Goal: Transaction & Acquisition: Purchase product/service

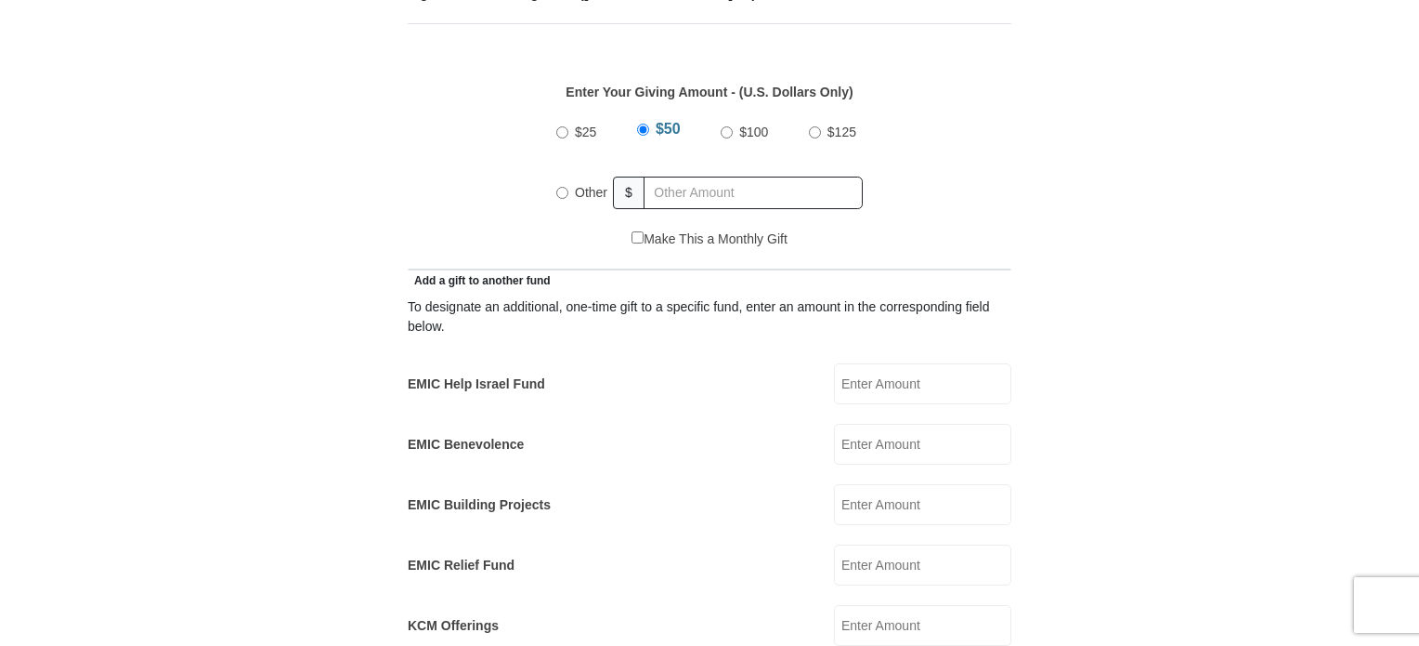
scroll to position [855, 0]
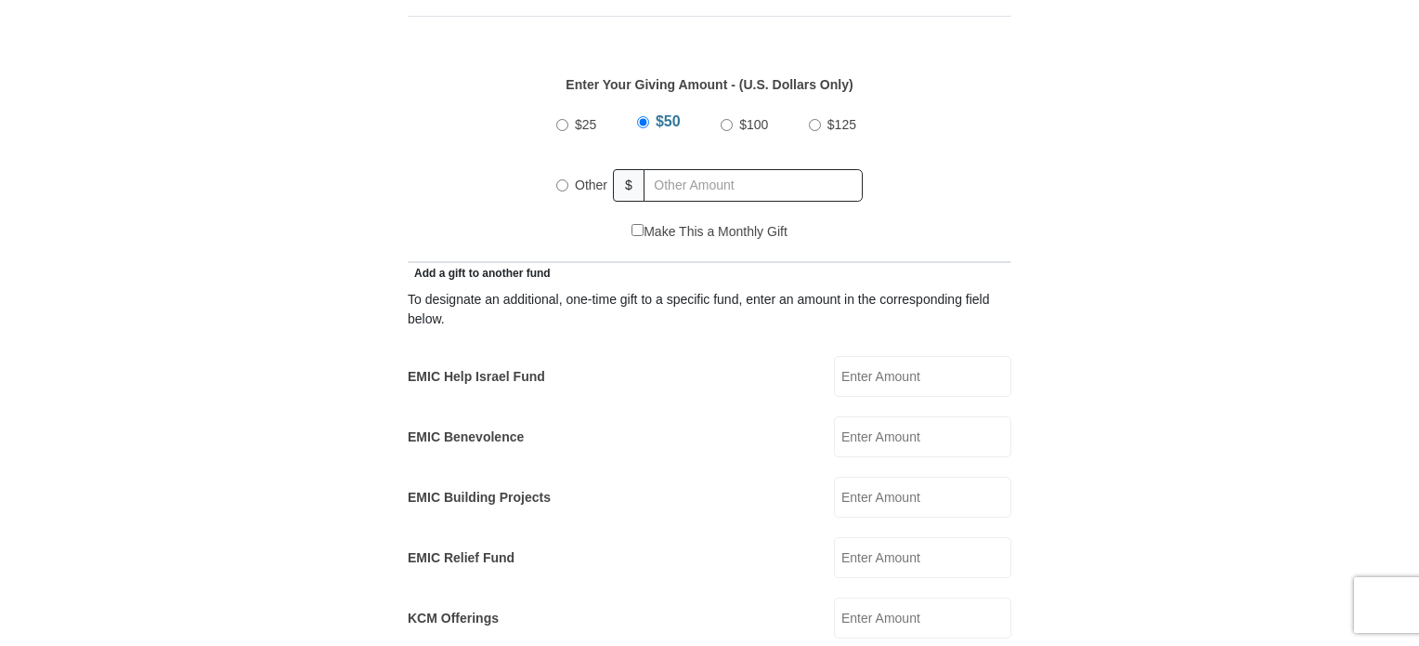
drag, startPoint x: 1389, startPoint y: 215, endPoint x: 1382, endPoint y: 244, distance: 30.4
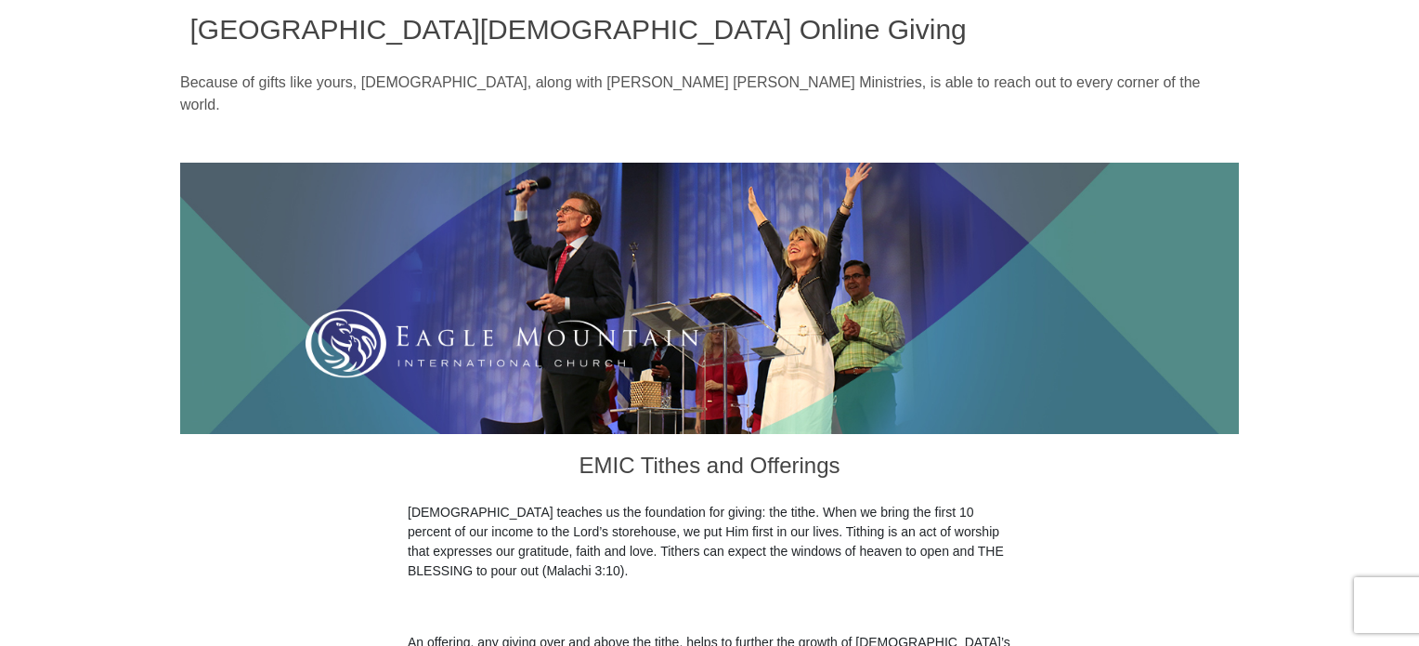
scroll to position [0, 0]
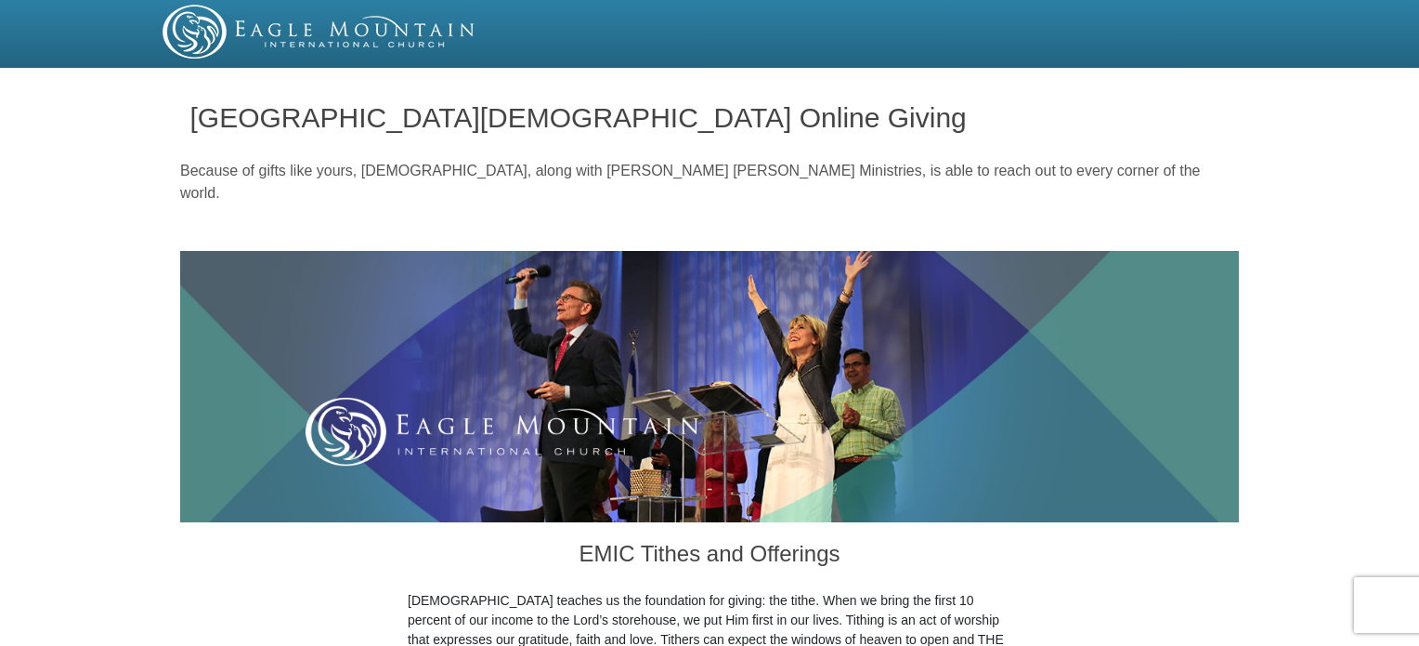
click at [1039, 112] on h1 "[GEOGRAPHIC_DATA][DEMOGRAPHIC_DATA] Online Giving" at bounding box center [710, 117] width 1040 height 31
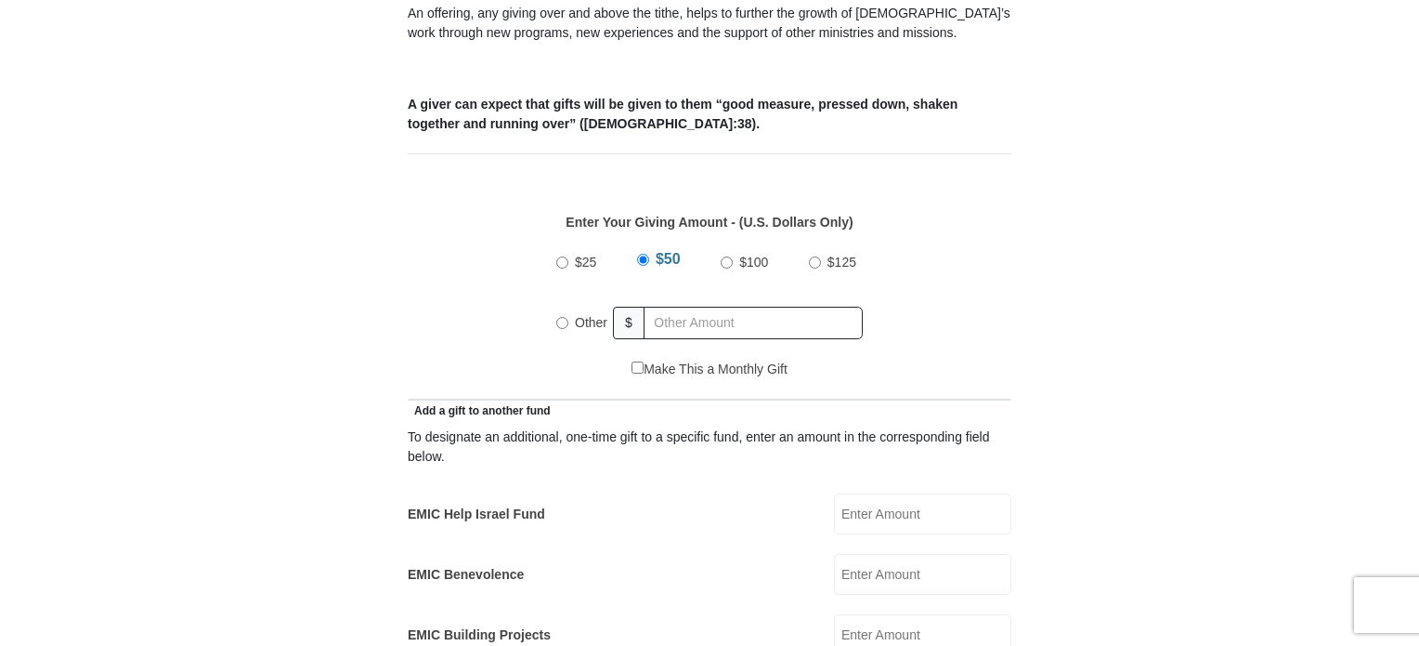
scroll to position [720, 0]
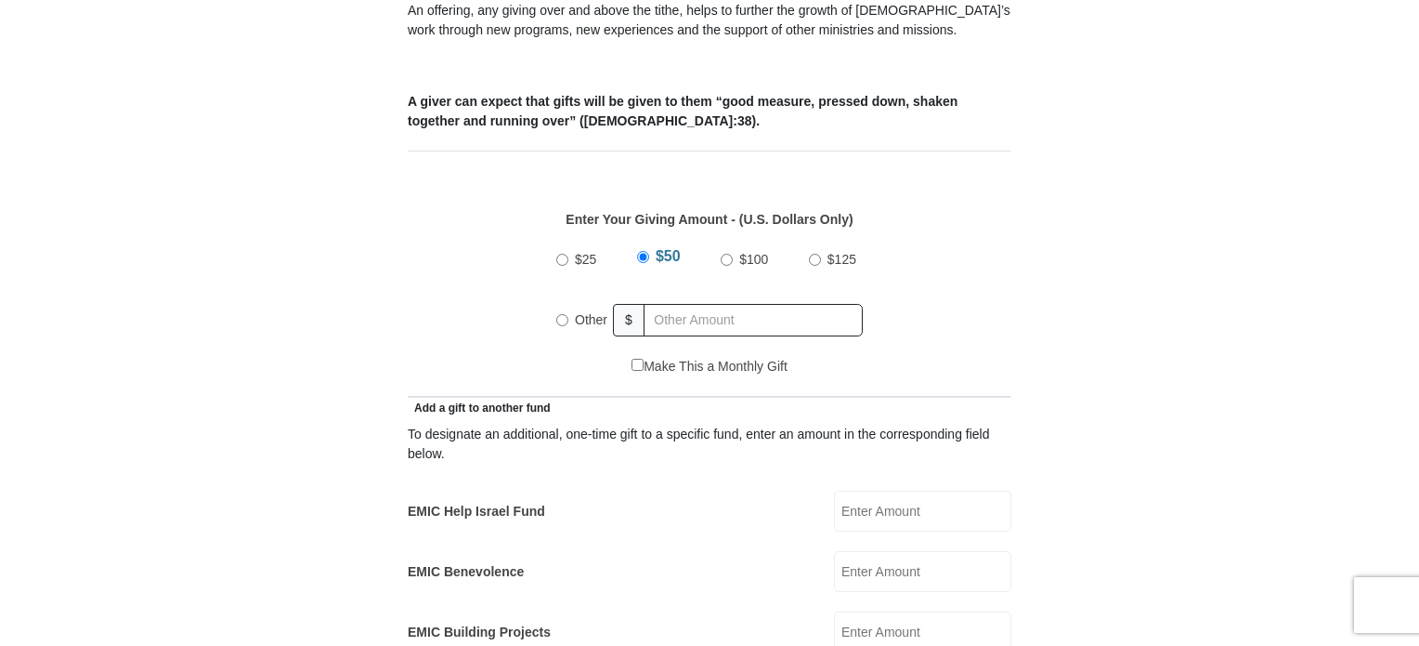
click at [564, 314] on input "Other" at bounding box center [562, 320] width 12 height 12
radio input "true"
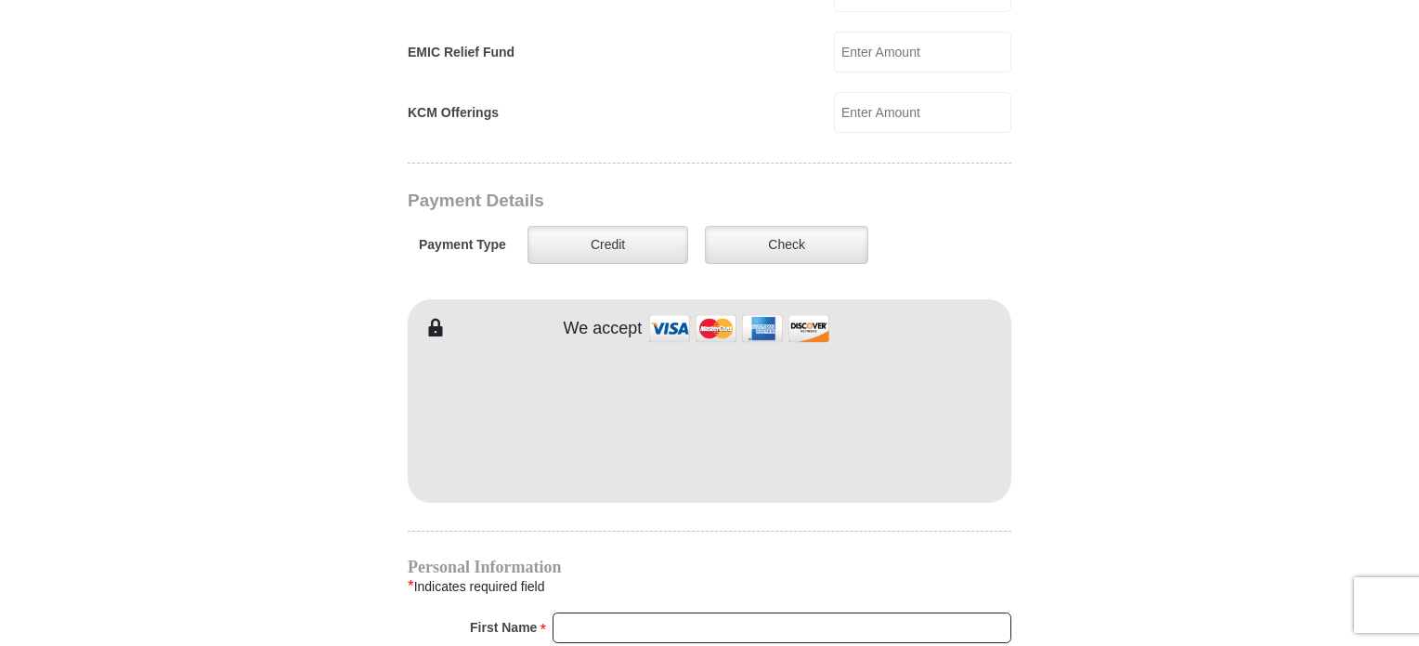
scroll to position [1367, 0]
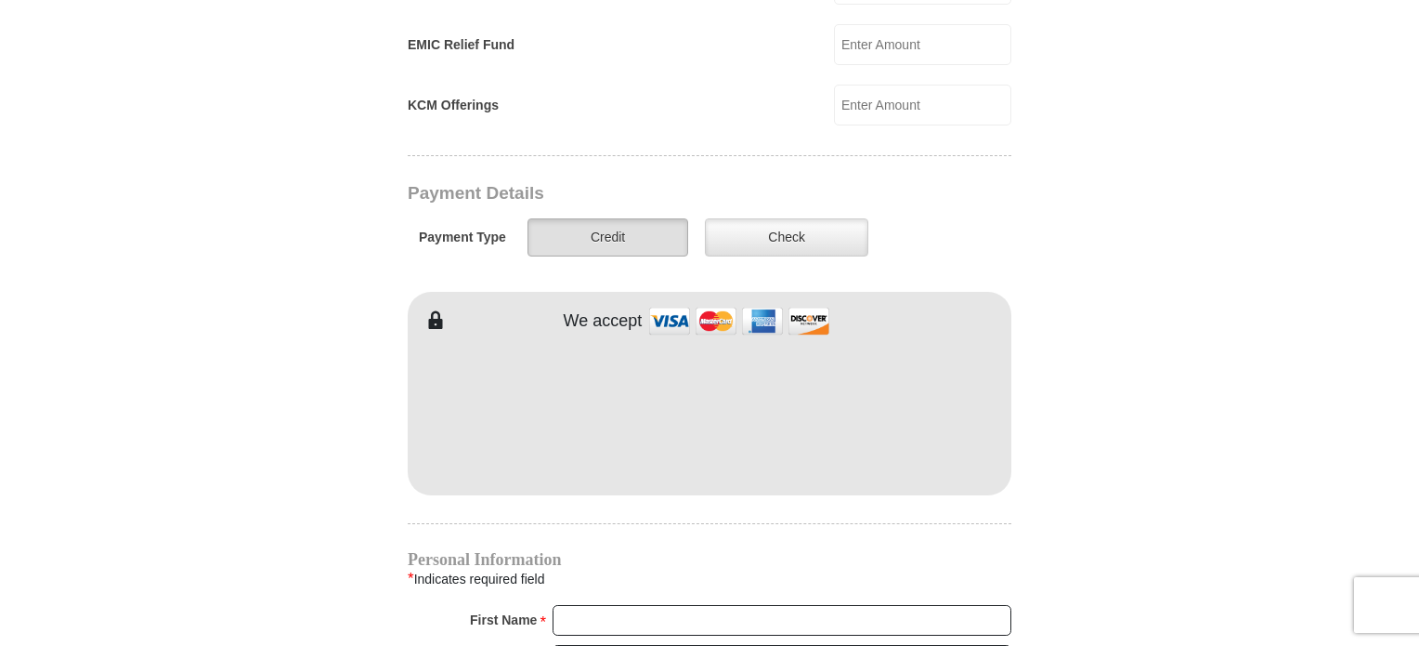
type input "86.00"
click at [623, 218] on label "Credit" at bounding box center [608, 237] width 161 height 38
click at [0, 0] on input "Credit" at bounding box center [0, 0] width 0 height 0
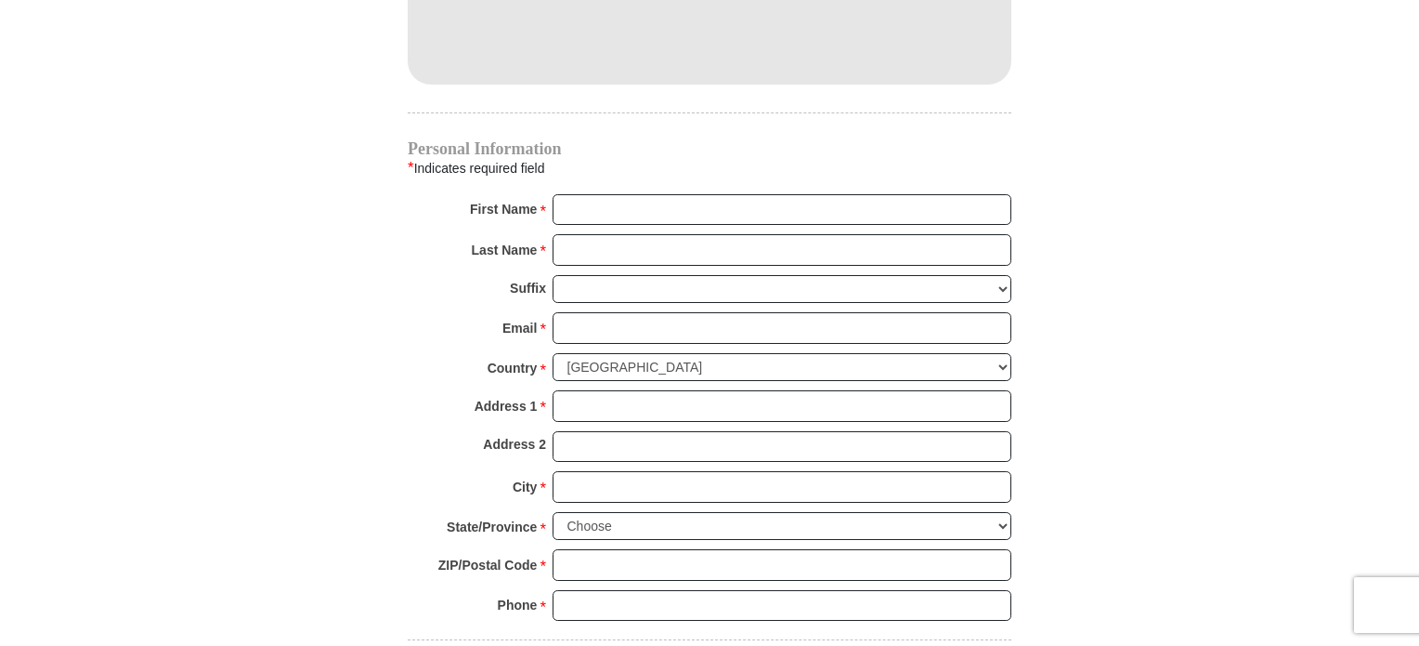
scroll to position [1836, 0]
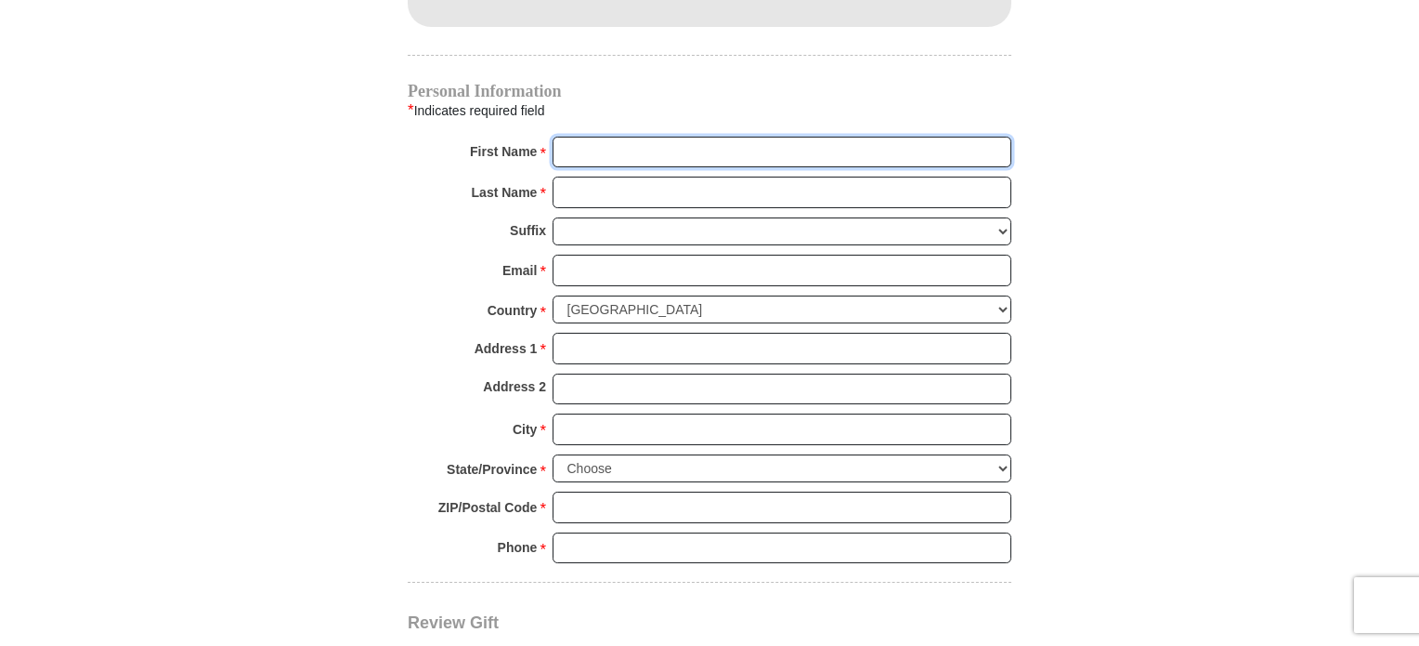
click at [802, 137] on input "First Name *" at bounding box center [782, 153] width 459 height 32
type input "Leah"
click at [741, 177] on input "Last Name *" at bounding box center [782, 193] width 459 height 32
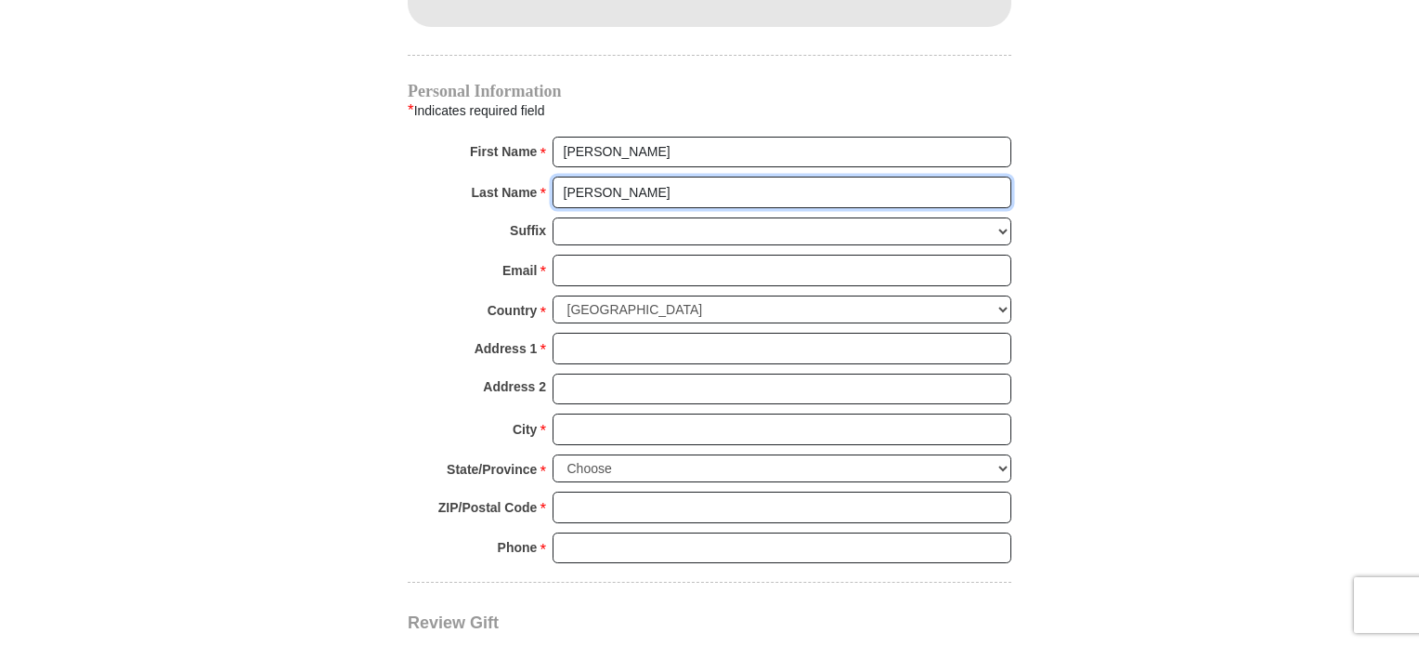
type input "Whitford"
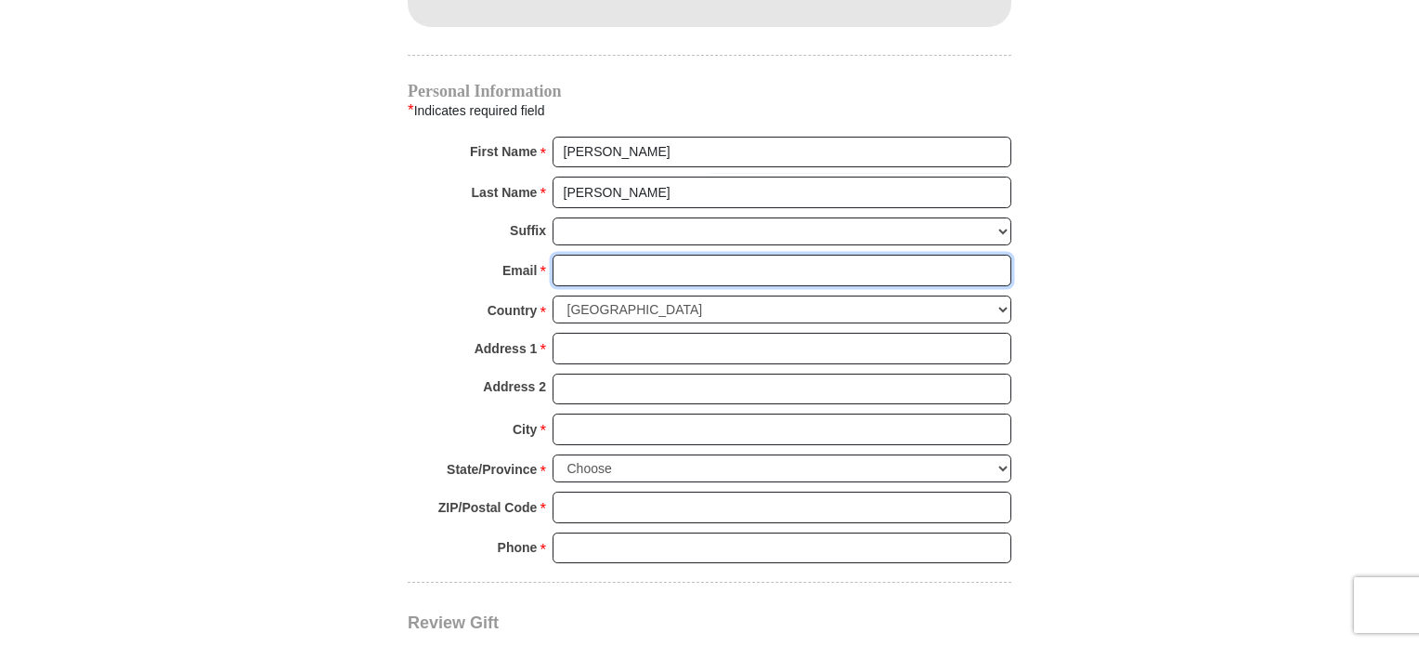
click at [691, 255] on input "Email *" at bounding box center [782, 271] width 459 height 32
type input "leahwwhitford@gmail.com"
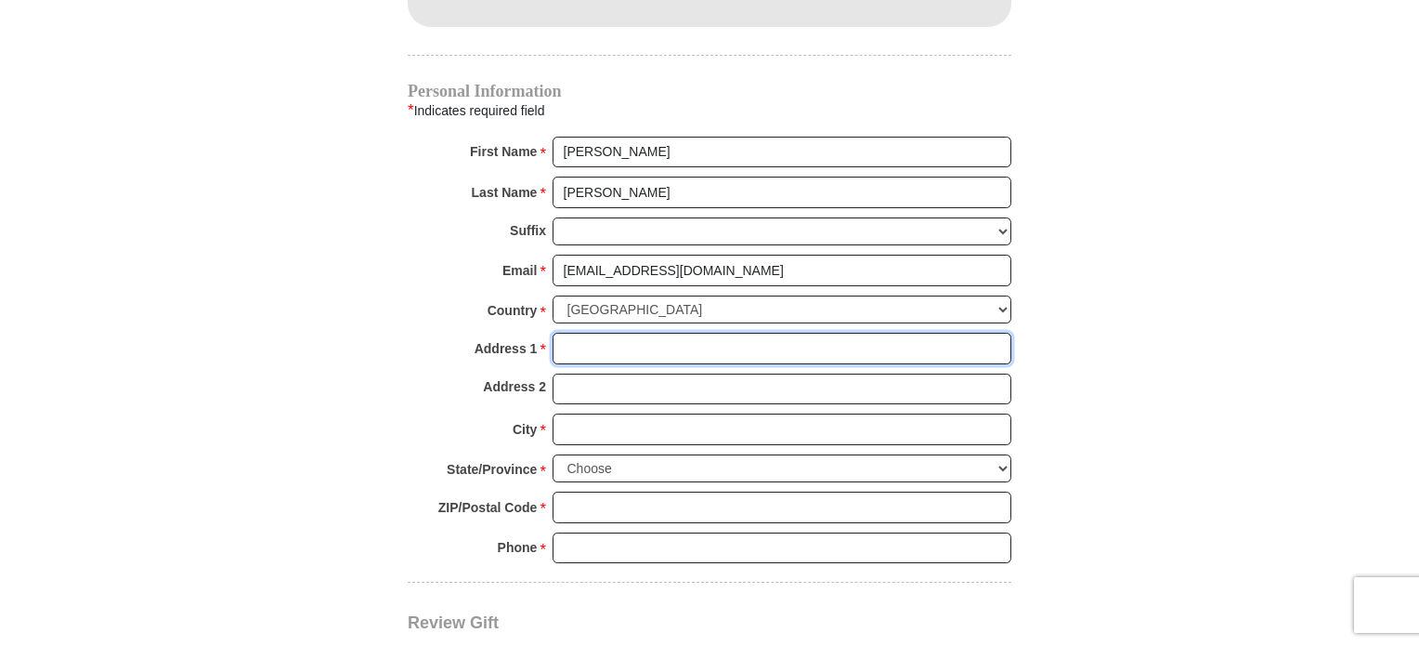
click at [643, 333] on input "Address 1 *" at bounding box center [782, 349] width 459 height 32
type input "1029 S Main Dr"
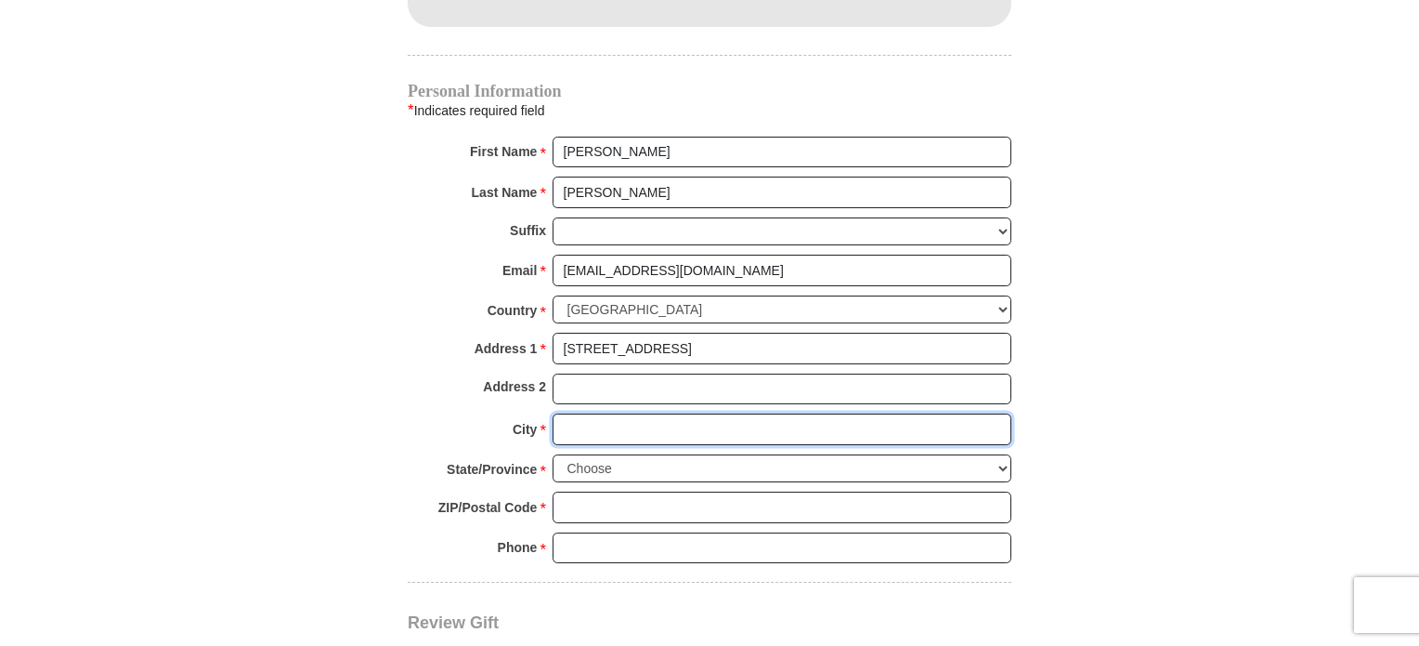
click at [651, 413] on input "City *" at bounding box center [782, 429] width 459 height 32
type input "Lombard"
click at [640, 454] on select "Choose Alabama Alaska American Samoa Arizona Arkansas Armed Forces Americas Arm…" at bounding box center [782, 468] width 459 height 29
select select "IL"
click at [553, 454] on select "Choose Alabama Alaska American Samoa Arizona Arkansas Armed Forces Americas Arm…" at bounding box center [782, 468] width 459 height 29
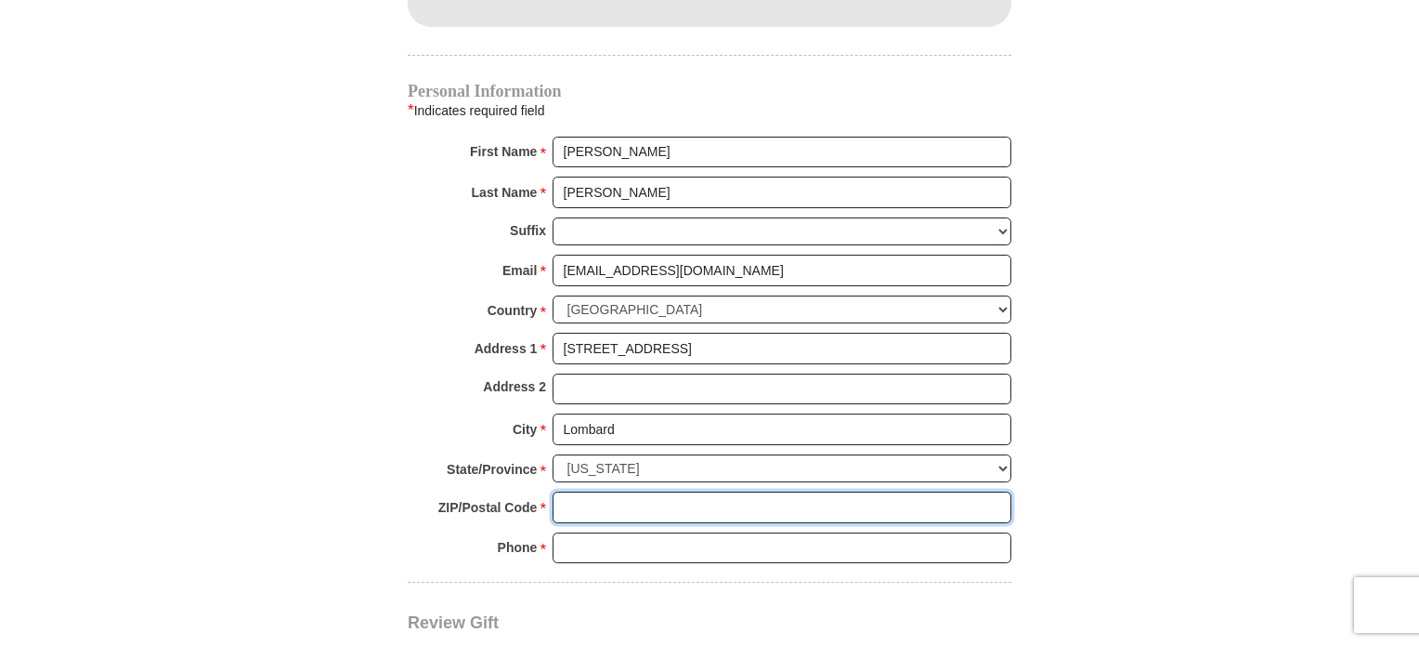
click at [614, 491] on input "ZIP/Postal Code *" at bounding box center [782, 507] width 459 height 32
type input "60148"
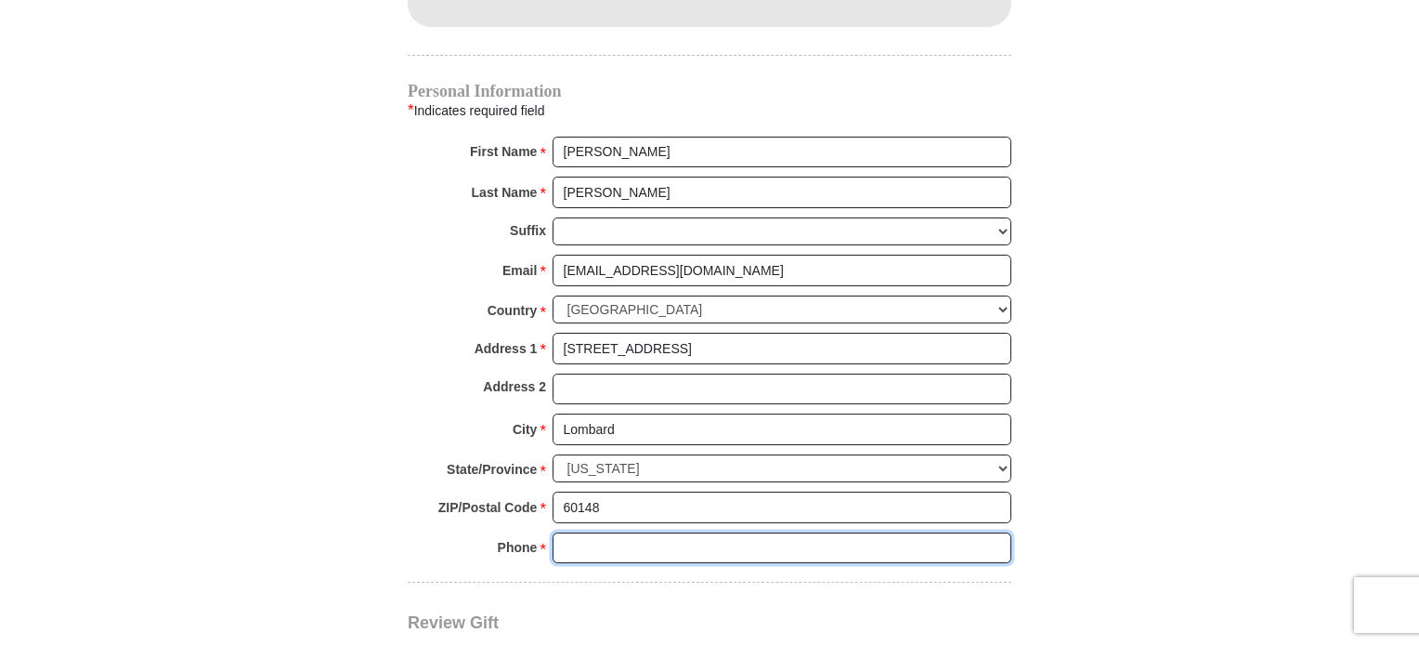
click at [598, 532] on input "Phone * *" at bounding box center [782, 548] width 459 height 32
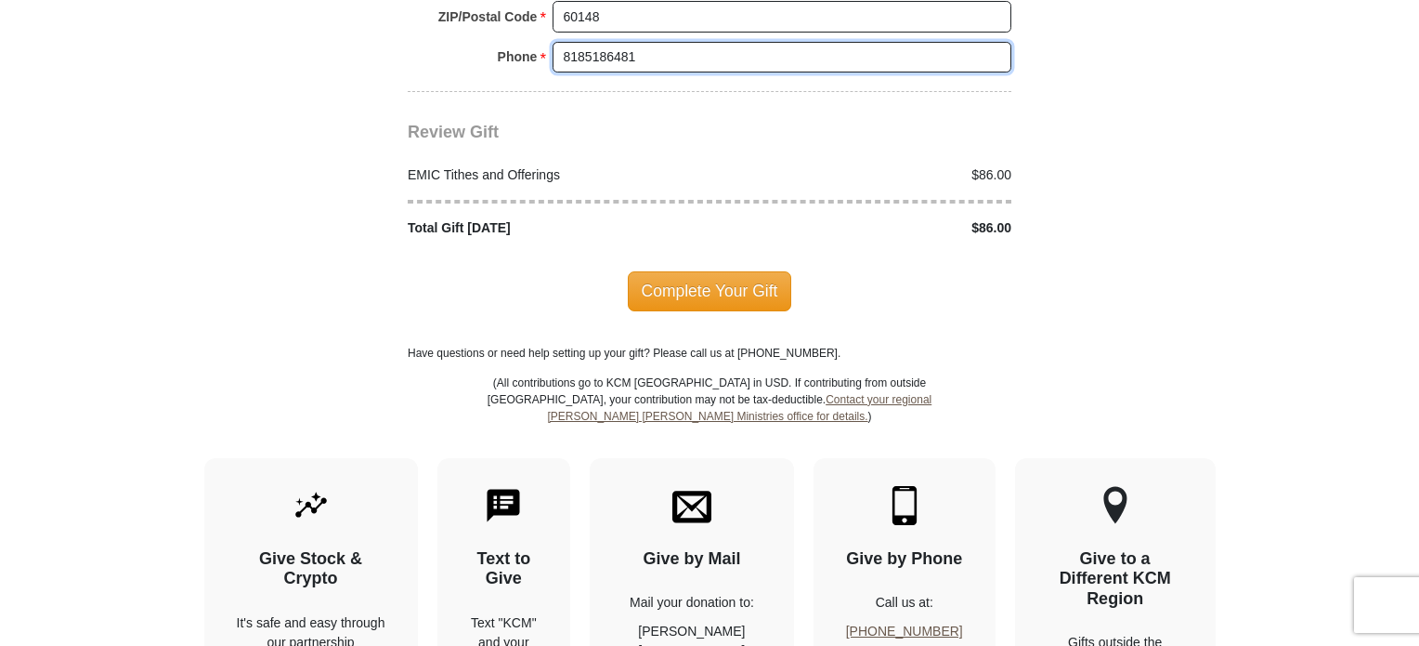
scroll to position [2307, 0]
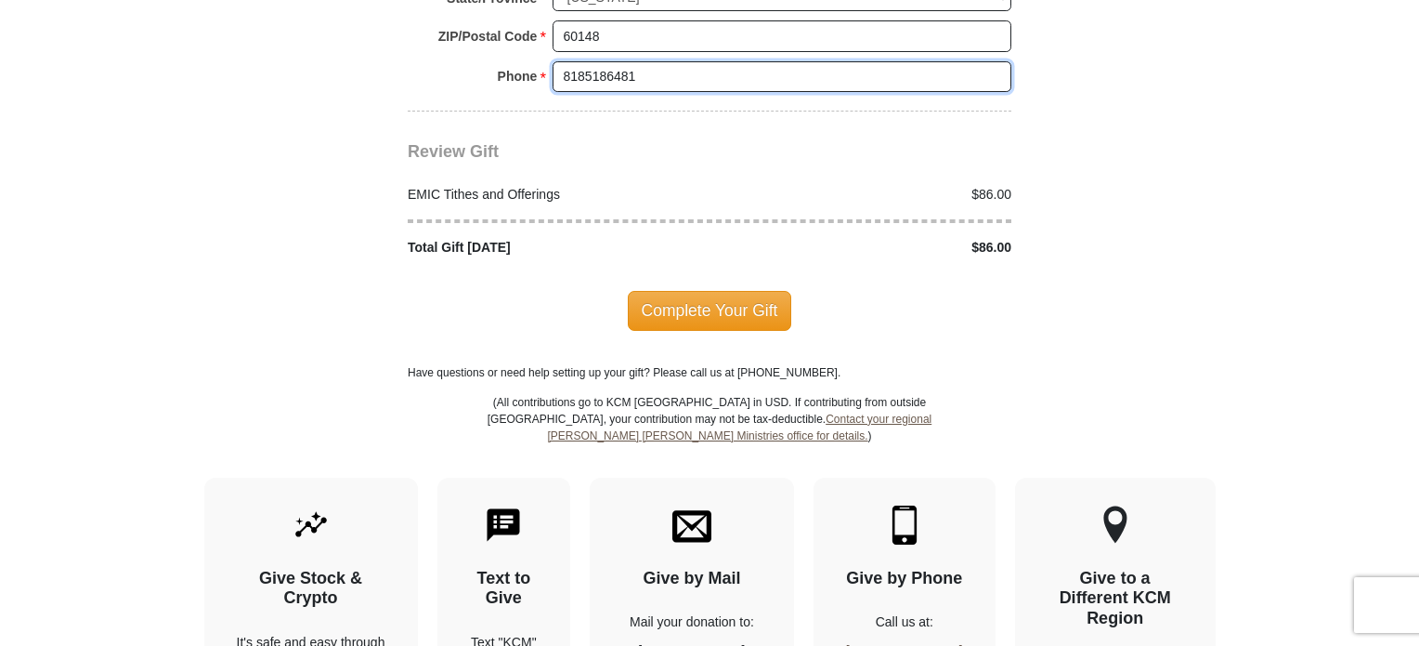
type input "8185186481"
drag, startPoint x: 1419, startPoint y: 491, endPoint x: 1421, endPoint y: 527, distance: 35.4
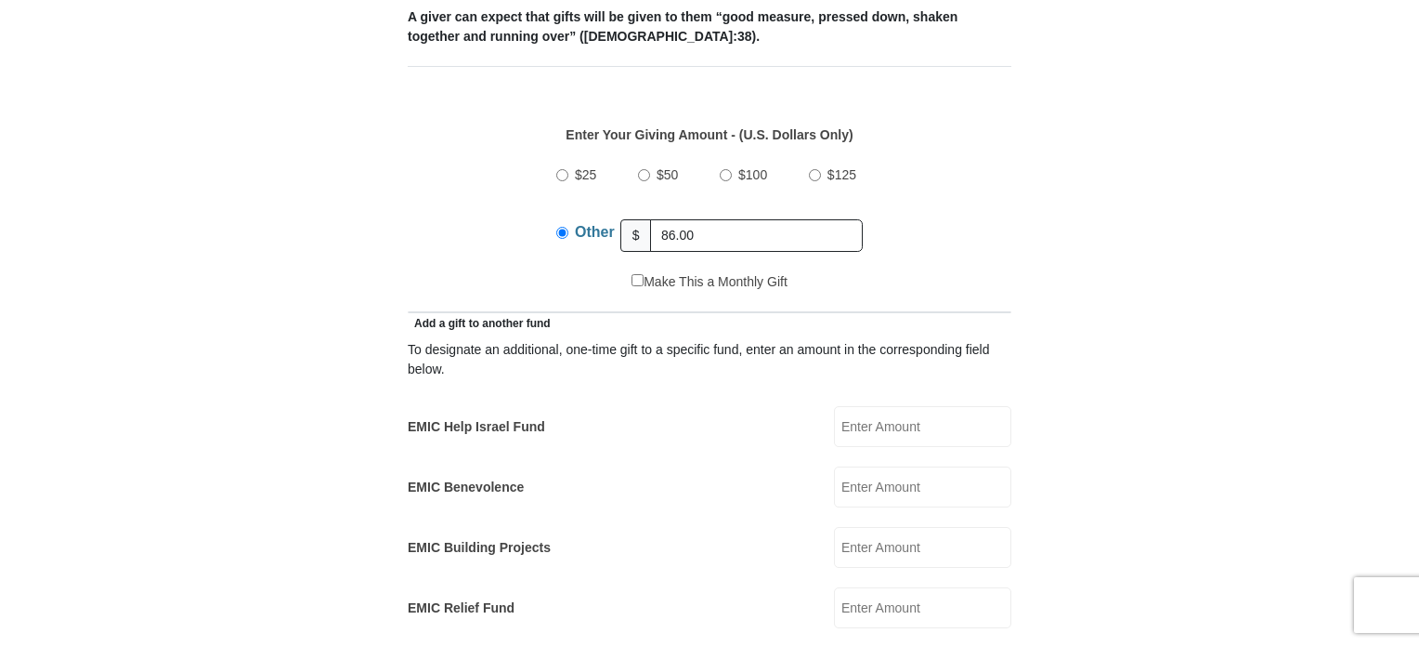
scroll to position [797, 0]
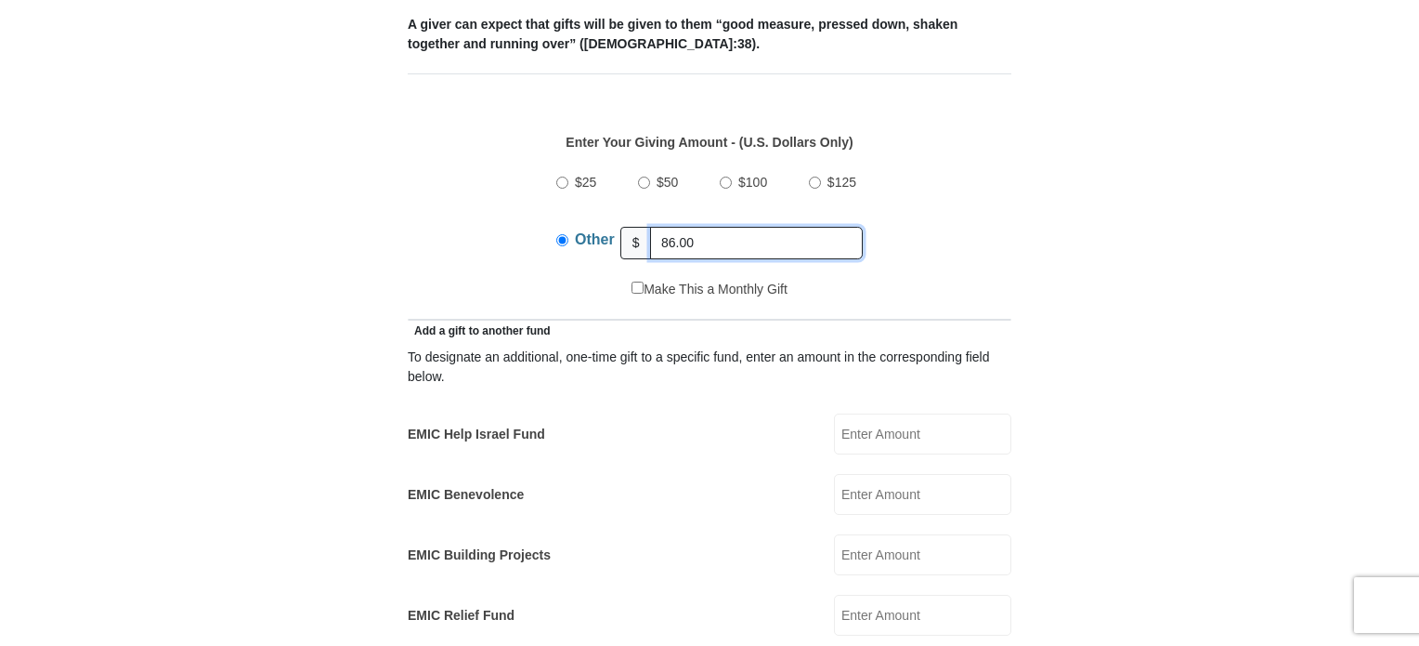
click at [671, 227] on input "86.00" at bounding box center [756, 243] width 213 height 33
type input "88.00"
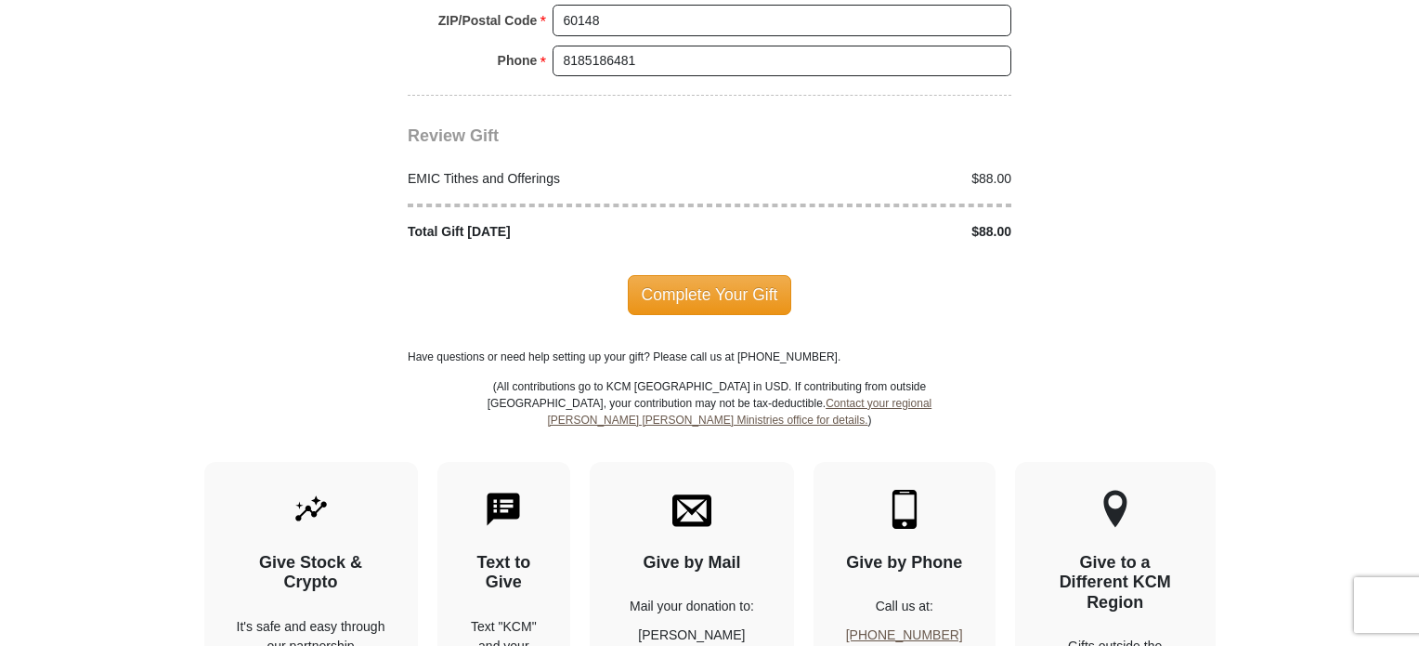
scroll to position [2334, 0]
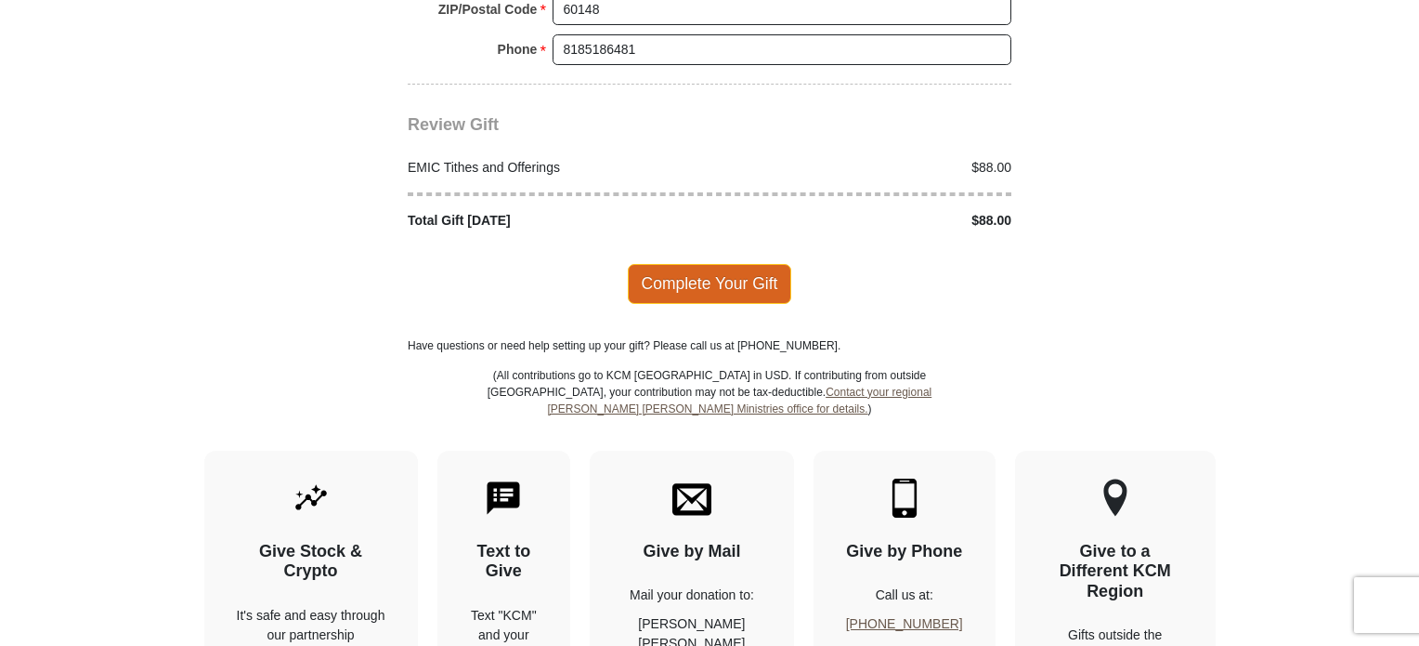
click at [754, 264] on span "Complete Your Gift" at bounding box center [710, 283] width 164 height 39
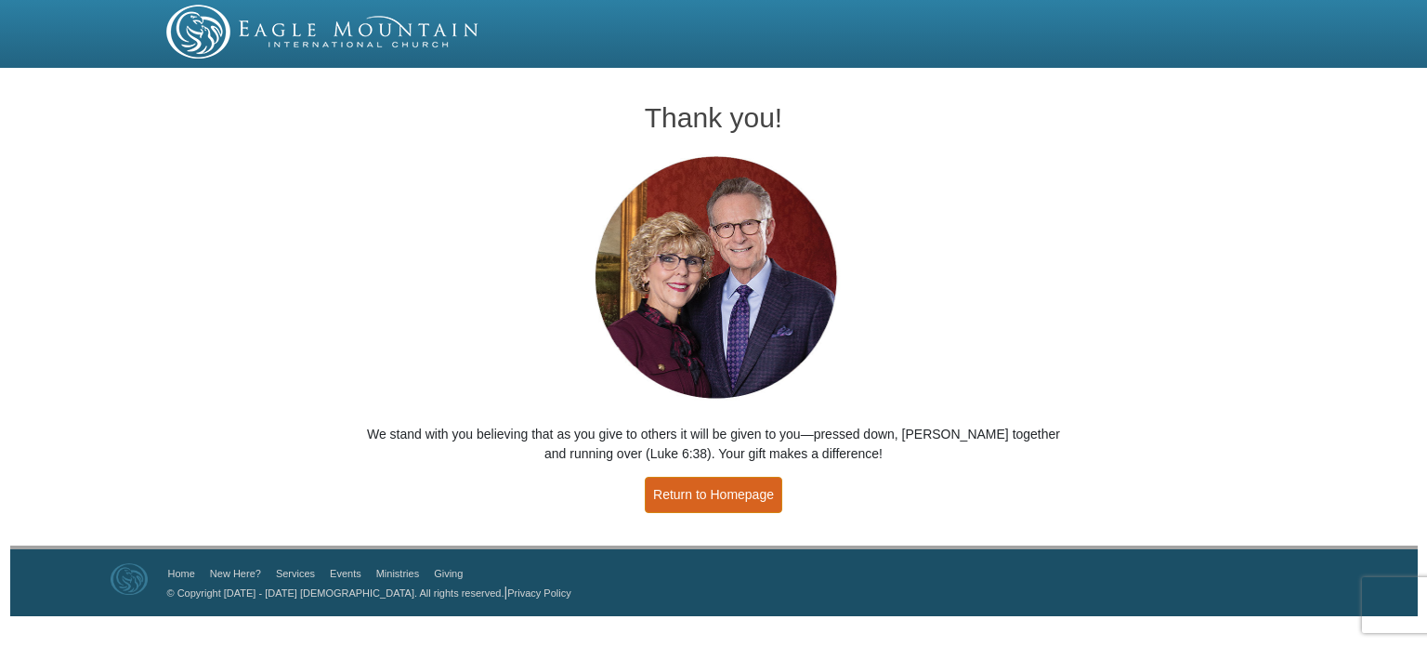
click at [686, 487] on link "Return to Homepage" at bounding box center [713, 495] width 137 height 36
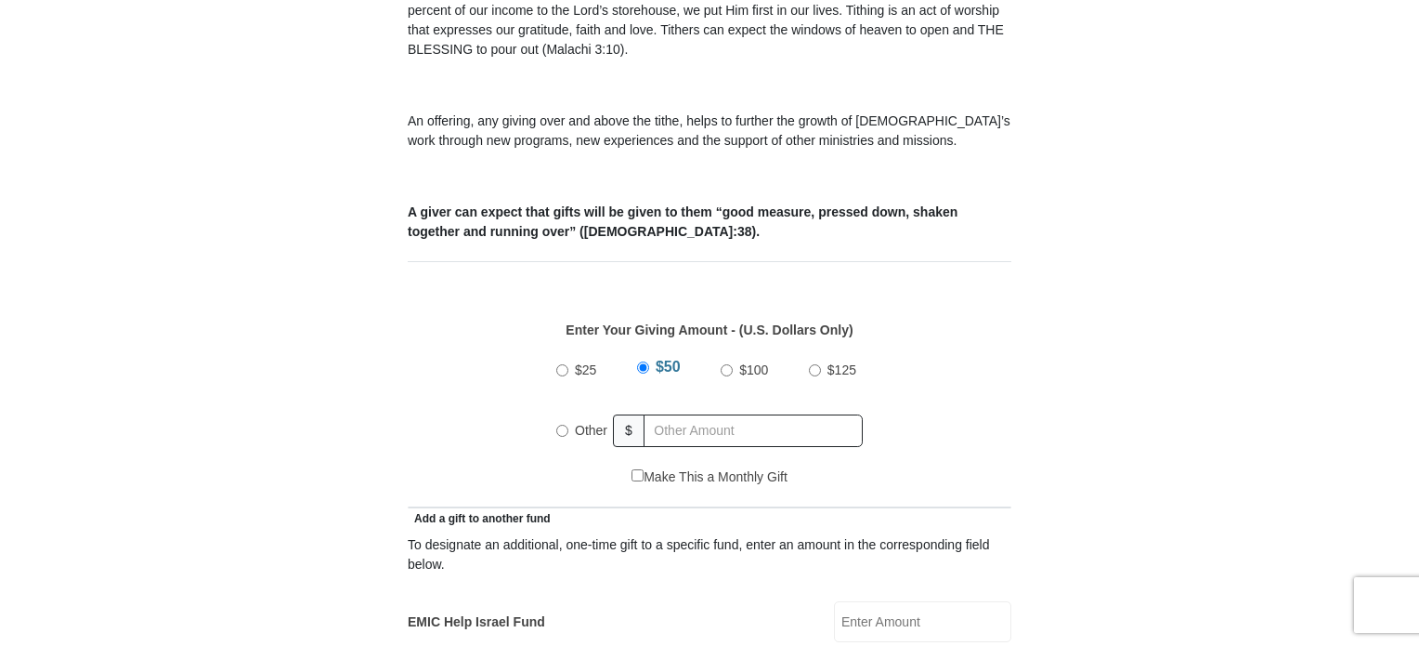
scroll to position [617, 0]
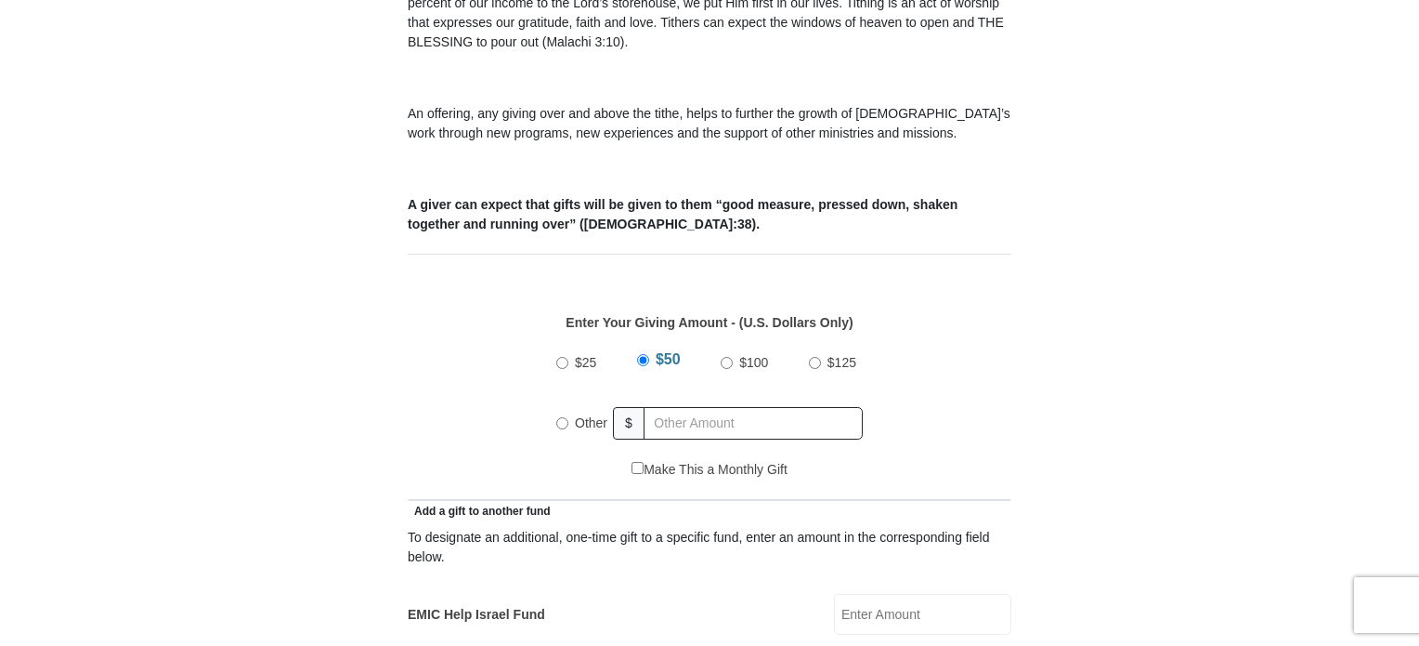
drag, startPoint x: 1394, startPoint y: 216, endPoint x: 1387, endPoint y: 248, distance: 32.4
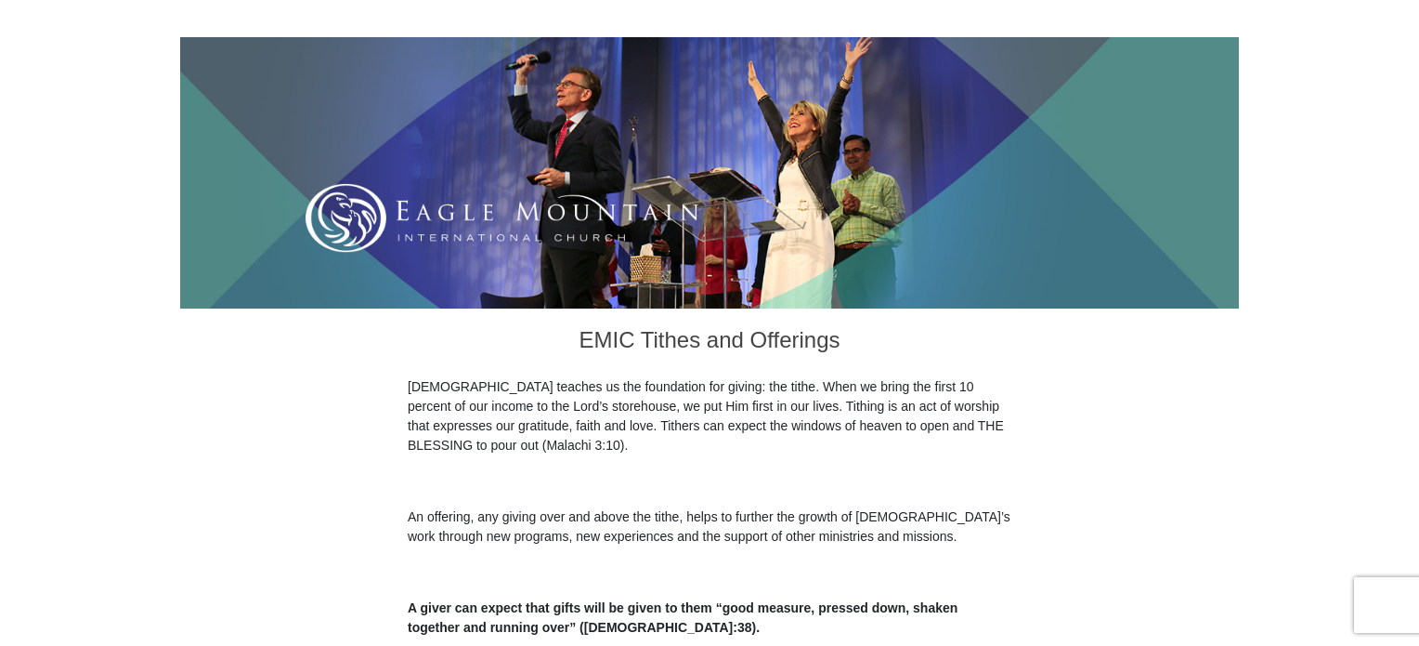
scroll to position [0, 0]
